Goal: Find specific page/section: Find specific page/section

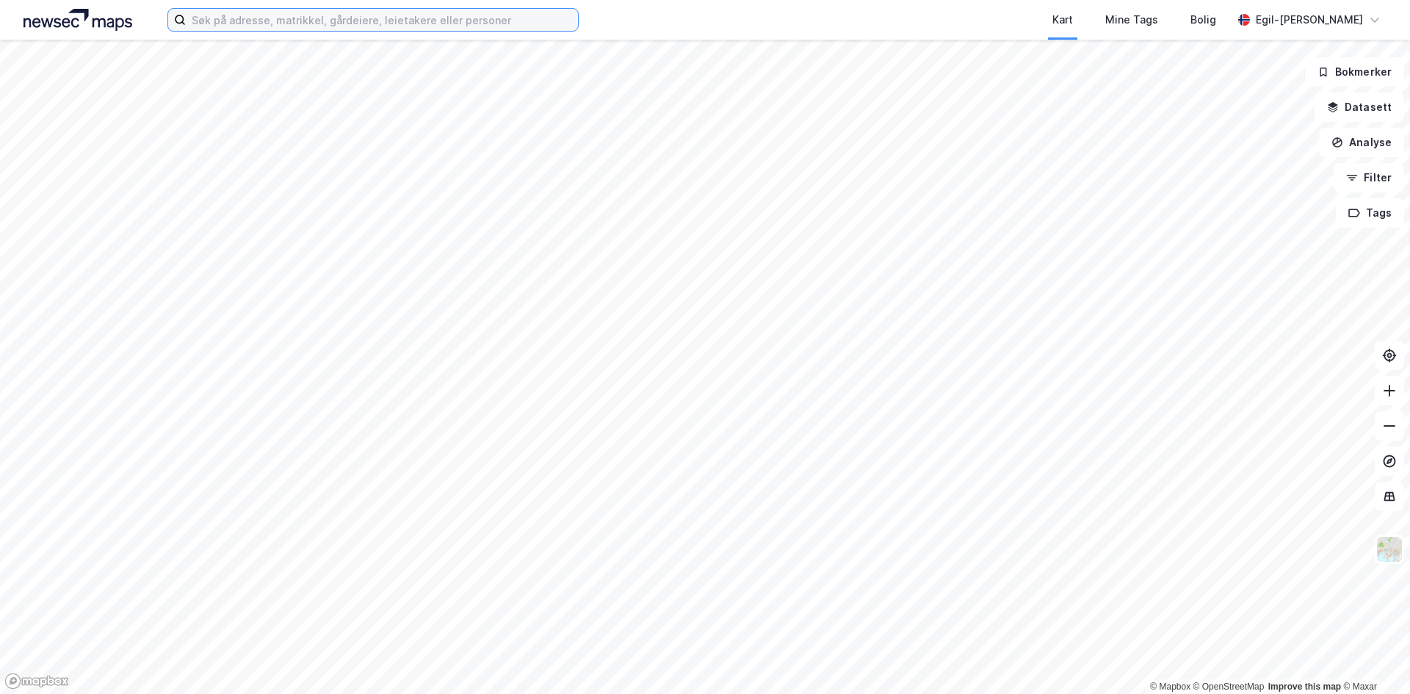
click at [301, 22] on input at bounding box center [382, 20] width 392 height 22
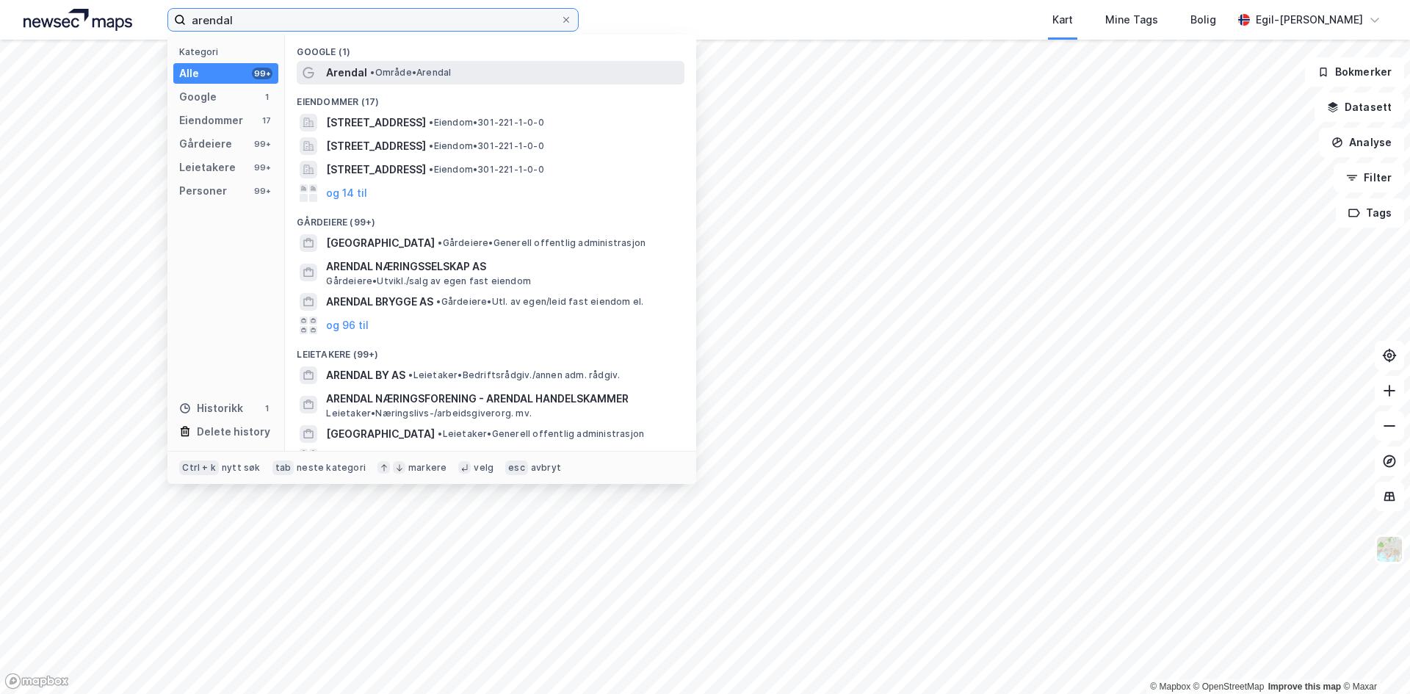
type input "arendal"
click at [351, 73] on span "Arendal" at bounding box center [346, 73] width 41 height 18
